Goal: Information Seeking & Learning: Learn about a topic

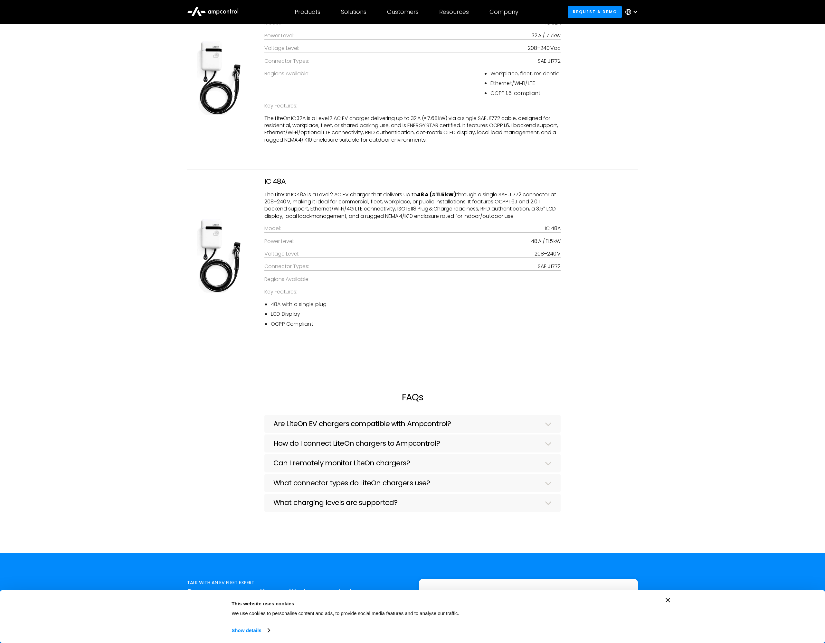
scroll to position [869, 0]
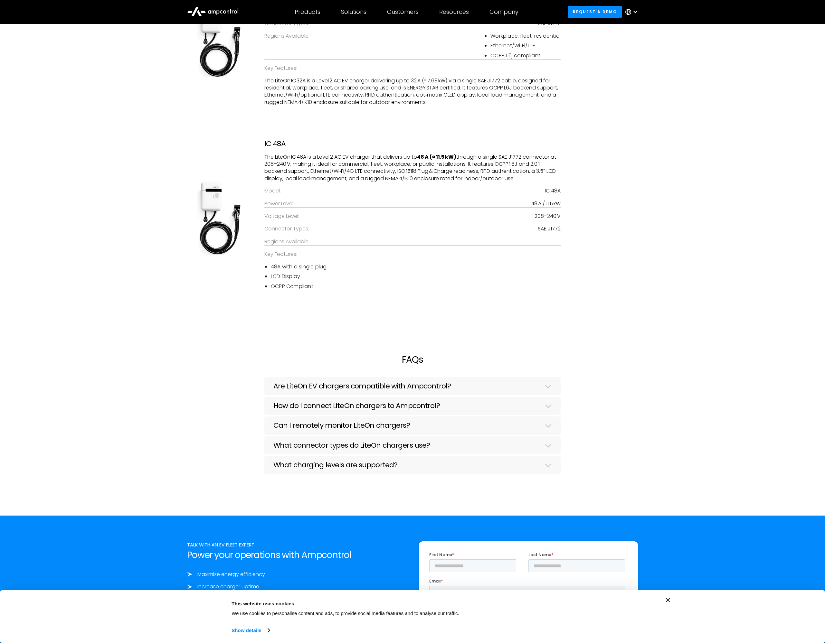
click at [400, 405] on h3 "How do I connect LiteOn chargers to Ampcontrol?" at bounding box center [356, 406] width 166 height 8
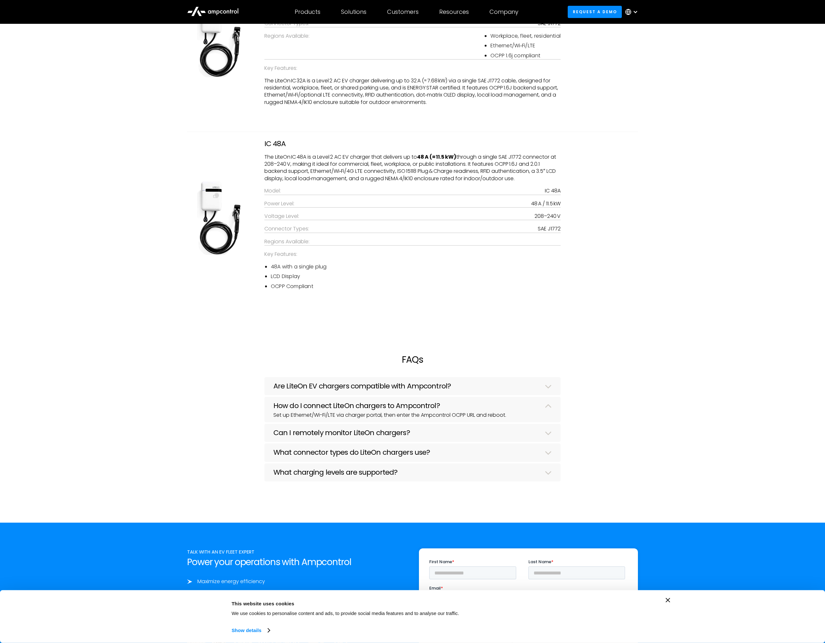
click at [407, 437] on div "Can I remotely monitor LiteOn chargers?" at bounding box center [412, 434] width 278 height 10
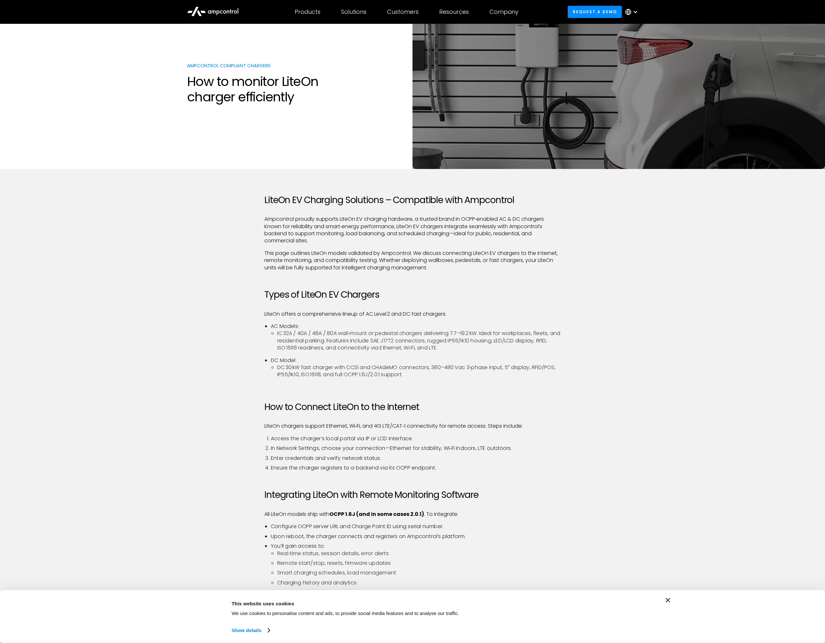
scroll to position [0, 0]
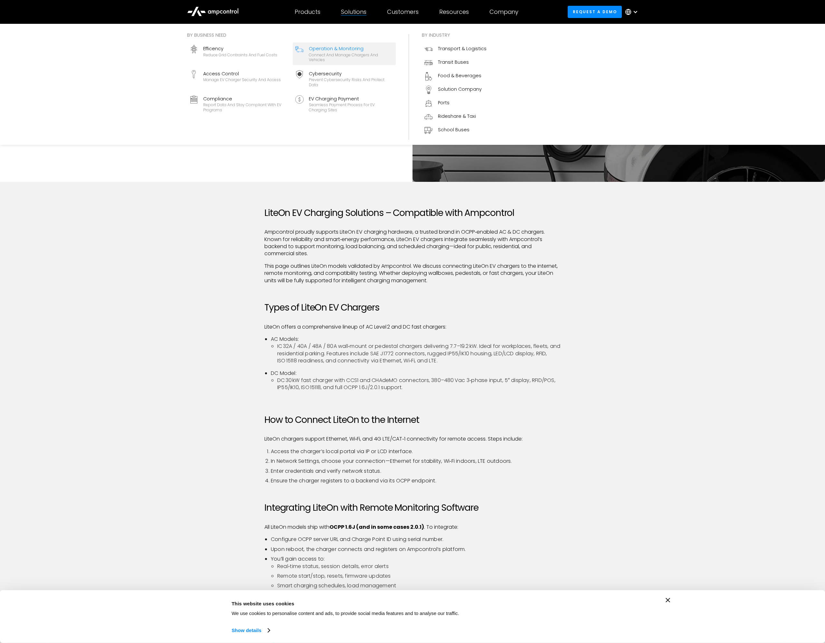
click at [342, 51] on div "Operation & Monitoring" at bounding box center [351, 48] width 84 height 7
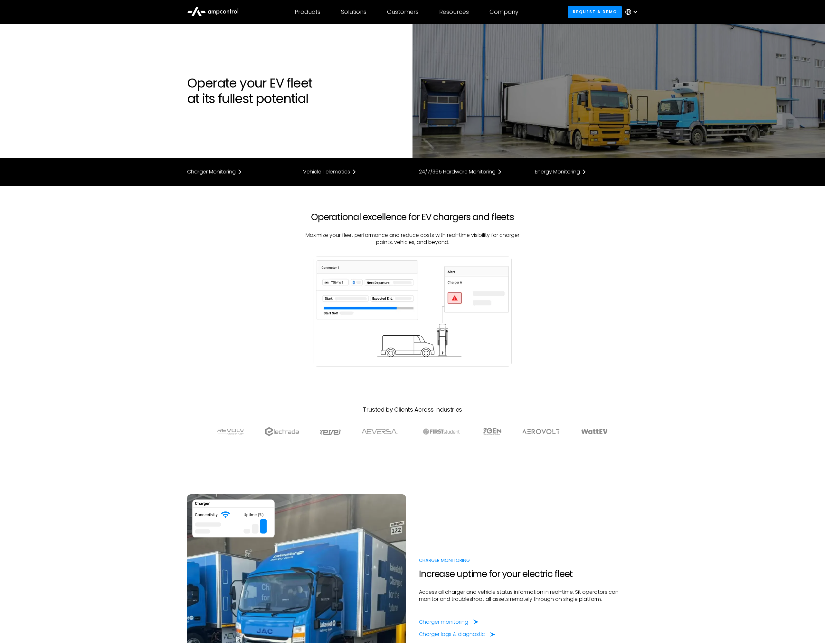
click at [635, 11] on div at bounding box center [635, 11] width 5 height 5
click at [675, 297] on section "Operational excellence for EV chargers and fleets Maximize your fleet performan…" at bounding box center [412, 327] width 825 height 283
